Goal: Task Accomplishment & Management: Use online tool/utility

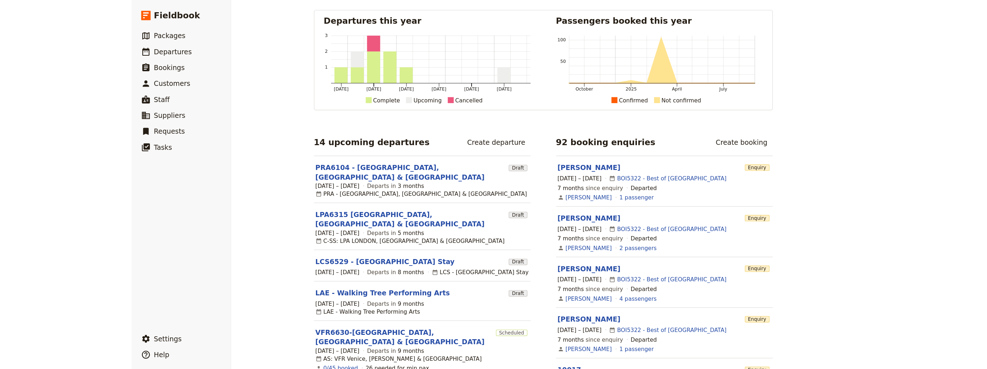
scroll to position [86, 0]
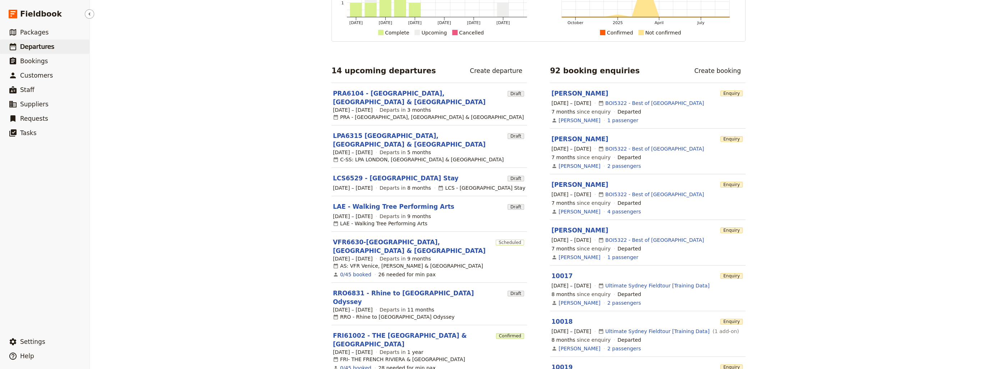
click at [29, 48] on span "Departures" at bounding box center [37, 46] width 34 height 7
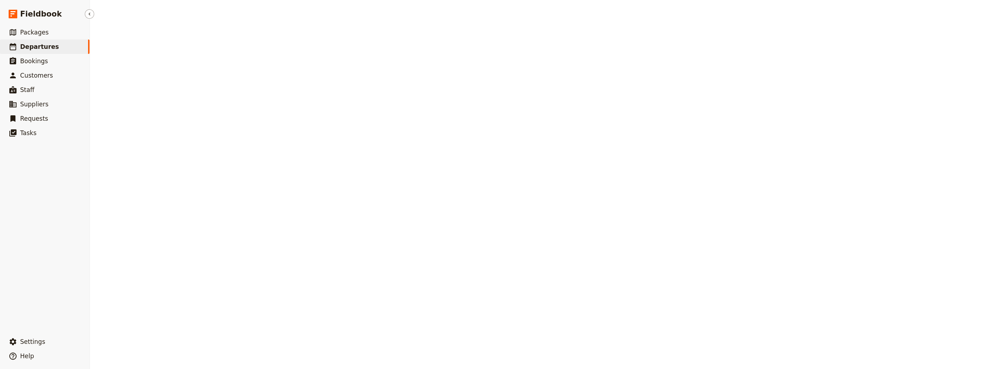
select select "CREATED_AT"
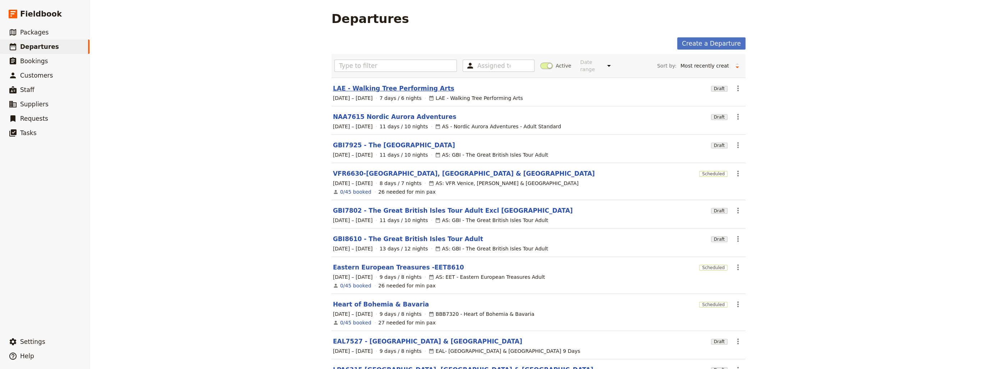
click at [380, 84] on link "LAE - Walking Tree Performing Arts" at bounding box center [394, 88] width 122 height 9
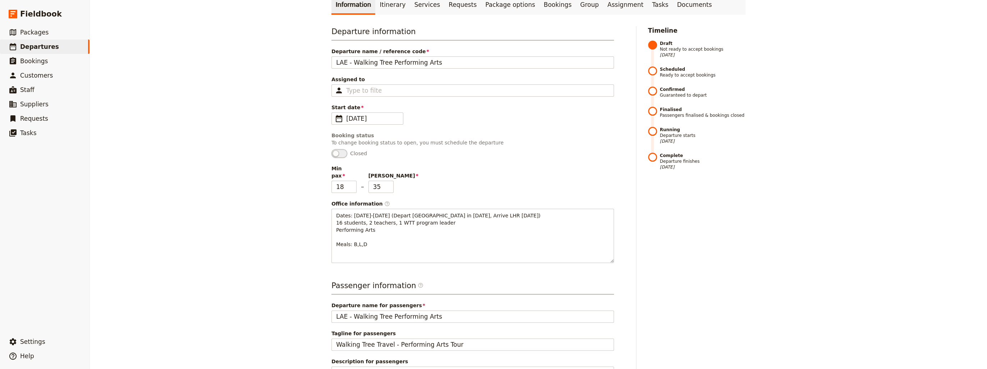
scroll to position [46, 0]
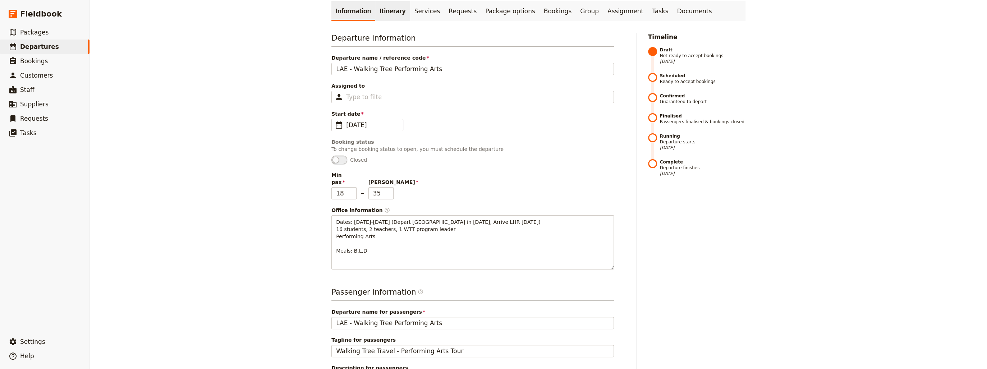
click at [380, 11] on link "Itinerary" at bounding box center [392, 11] width 35 height 20
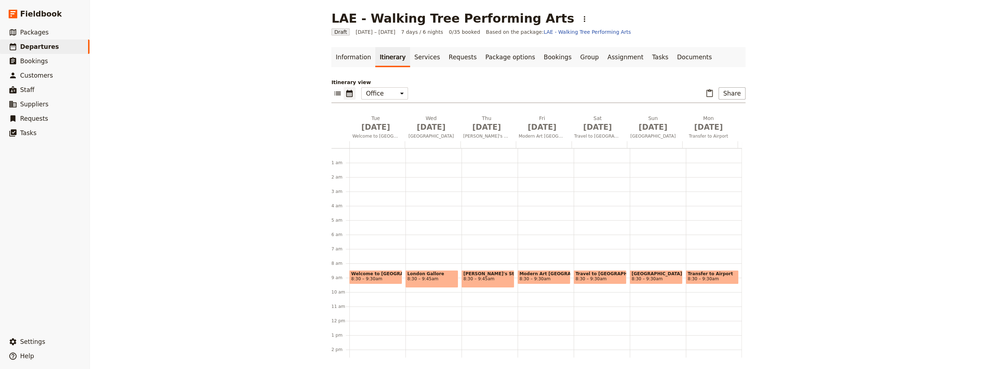
scroll to position [93, 0]
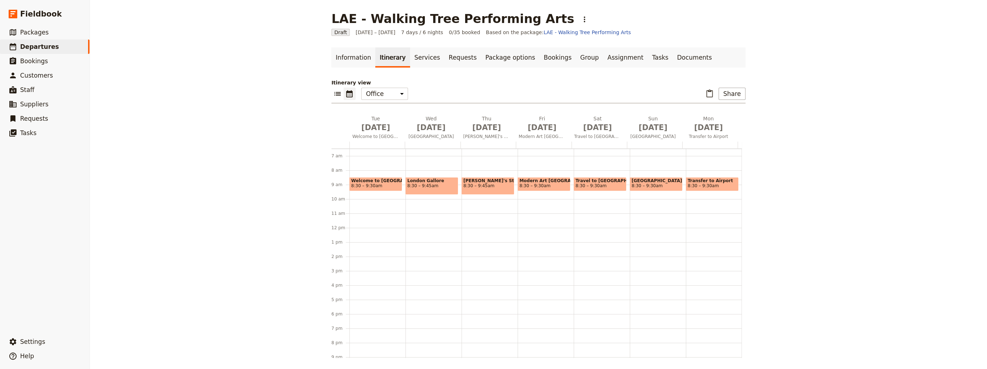
click at [653, 210] on div "LAE - Walking Tree Performing Arts ​ Draft 9 – 15 Jun 2026 7 days / 6 nights 0/…" at bounding box center [538, 184] width 897 height 369
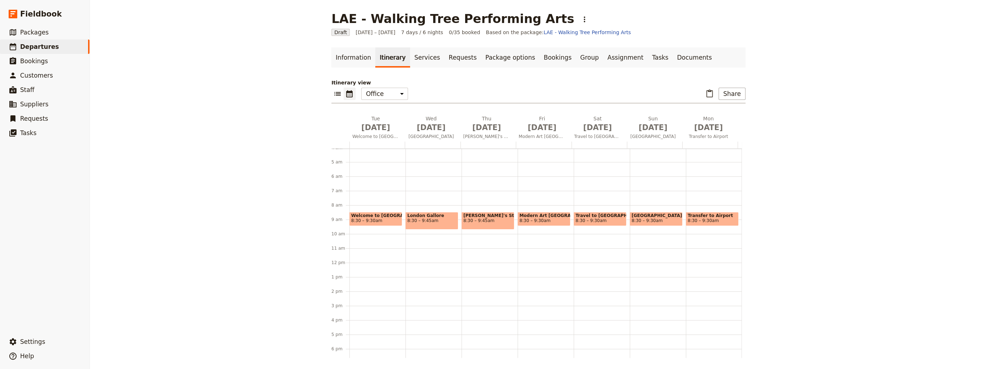
scroll to position [58, 0]
click at [653, 167] on div "LAE - Walking Tree Performing Arts ​ Draft 9 – 15 Jun 2026 7 days / 6 nights 0/…" at bounding box center [538, 184] width 897 height 369
click at [653, 175] on div "LAE - Walking Tree Performing Arts ​ Draft 9 – 15 Jun 2026 7 days / 6 nights 0/…" at bounding box center [538, 184] width 897 height 369
click at [653, 130] on icon "Add after day 7" at bounding box center [737, 130] width 7 height 7
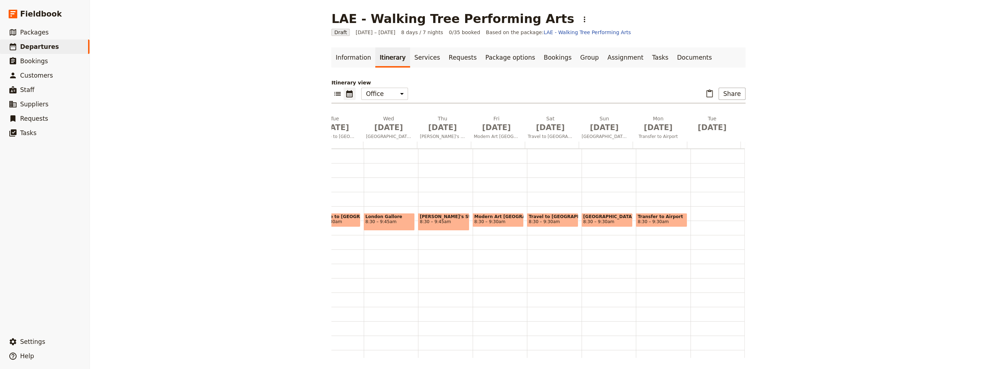
scroll to position [0, 43]
click at [653, 118] on icon "Delete Tue Jun 16" at bounding box center [729, 118] width 7 height 7
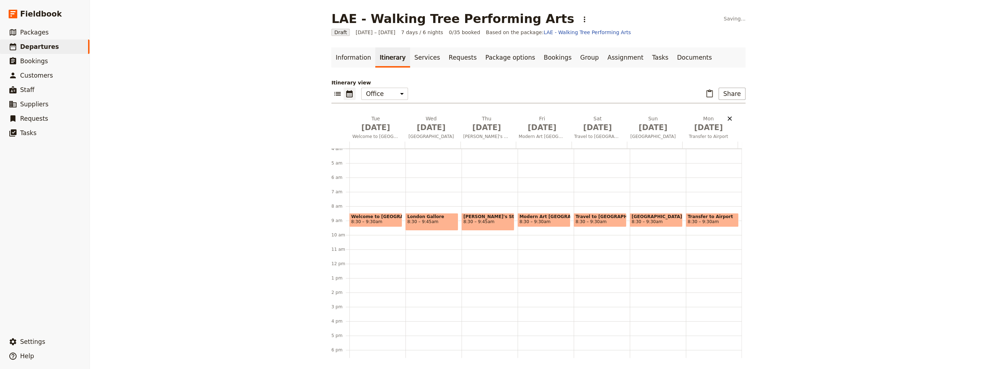
scroll to position [0, 0]
click at [653, 127] on icon "Add before day 7" at bounding box center [682, 127] width 4 height 4
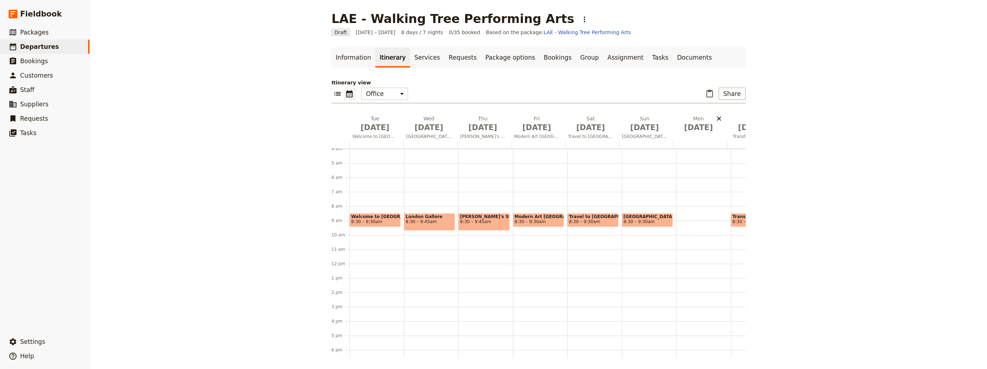
click at [653, 118] on icon "Delete Mon Jun 15" at bounding box center [719, 118] width 4 height 4
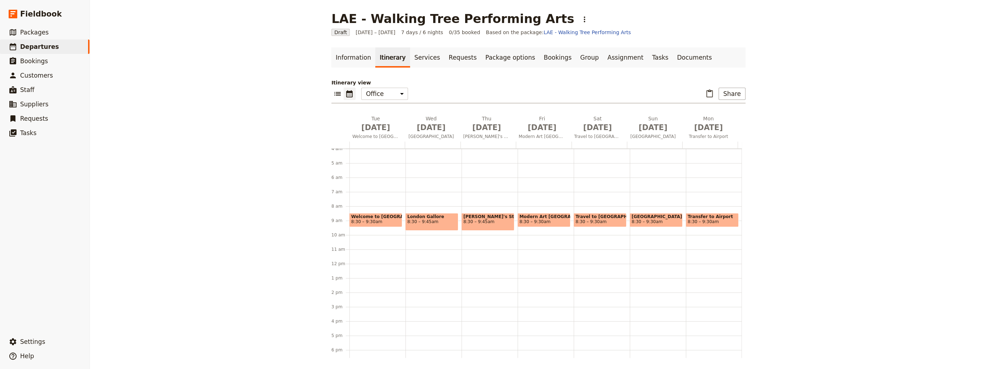
click at [653, 54] on div "LAE - Walking Tree Performing Arts ​ Draft 9 – 15 Jun 2026 7 days / 6 nights 0/…" at bounding box center [538, 184] width 897 height 369
click at [485, 220] on span "8:30 – 9:45am" at bounding box center [487, 221] width 49 height 5
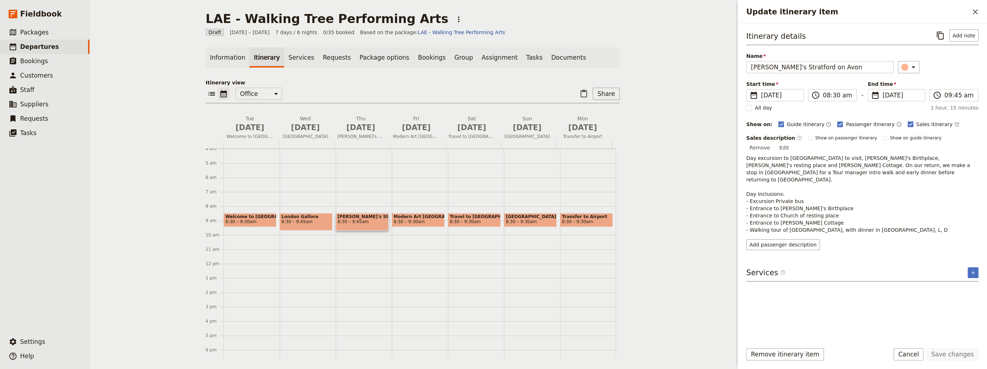
click at [653, 230] on div "LAE - Walking Tree Performing Arts ​ Draft 9 – 15 Jun 2026 7 days / 6 nights 0/…" at bounding box center [413, 184] width 646 height 369
